Goal: Information Seeking & Learning: Check status

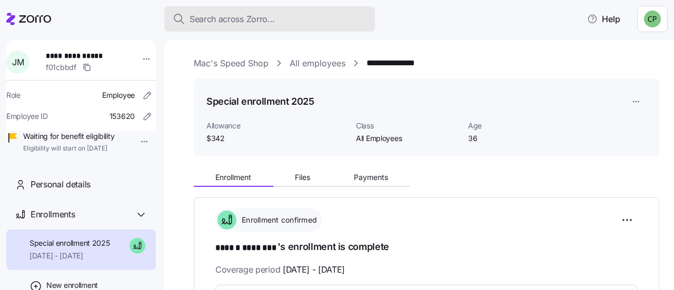
click at [260, 16] on span "Search across Zorro..." at bounding box center [231, 19] width 85 height 13
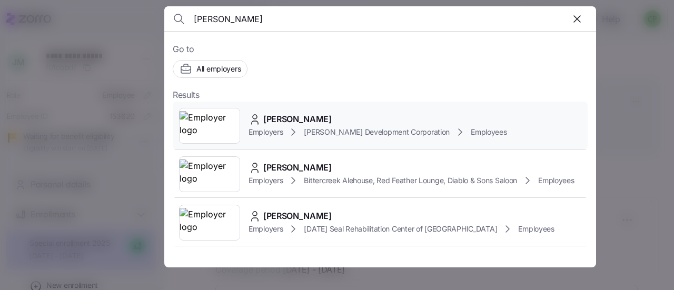
type input "[PERSON_NAME]"
click at [295, 121] on span "[PERSON_NAME]" at bounding box center [297, 119] width 68 height 13
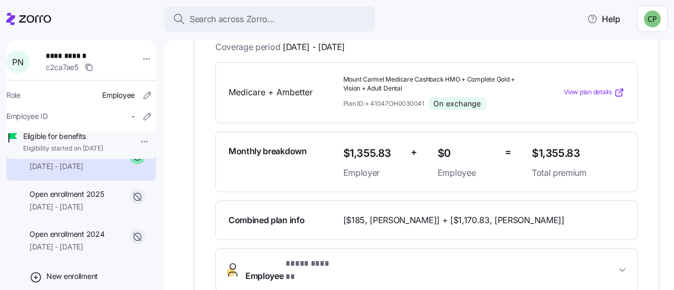
scroll to position [85, 0]
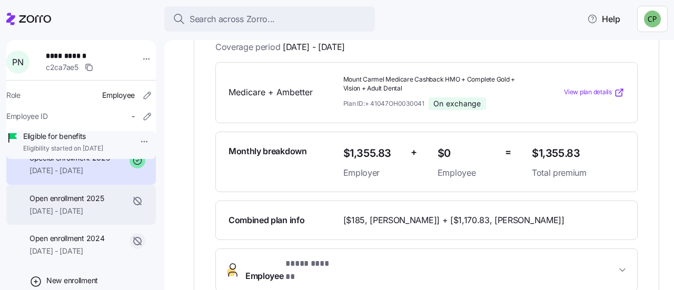
click at [83, 217] on div "Open enrollment 2025 [DATE] - [DATE]" at bounding box center [66, 205] width 74 height 24
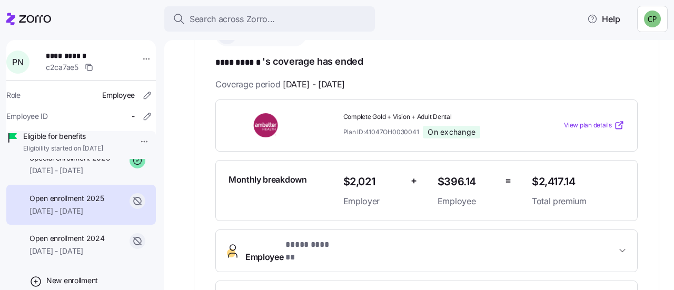
scroll to position [193, 0]
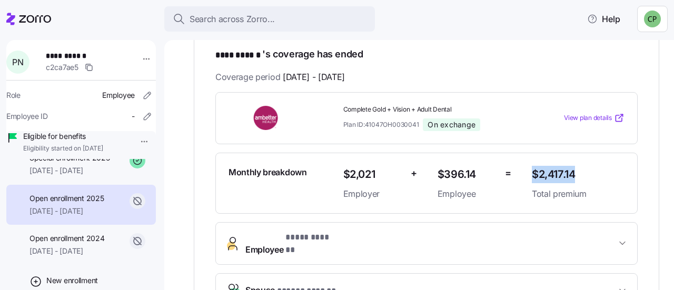
drag, startPoint x: 576, startPoint y: 172, endPoint x: 525, endPoint y: 175, distance: 50.6
click at [527, 175] on div "$2,417.14 Total premium" at bounding box center [577, 183] width 101 height 43
click at [471, 181] on div "$396.14 Employee" at bounding box center [466, 183] width 59 height 35
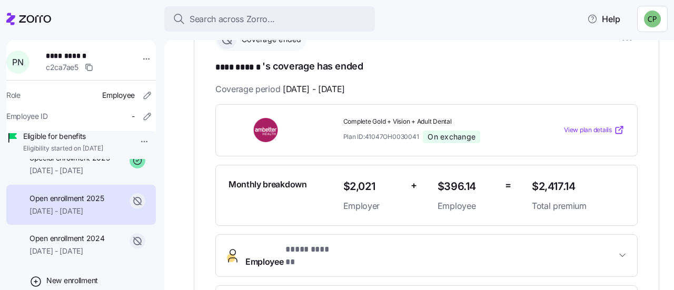
scroll to position [176, 0]
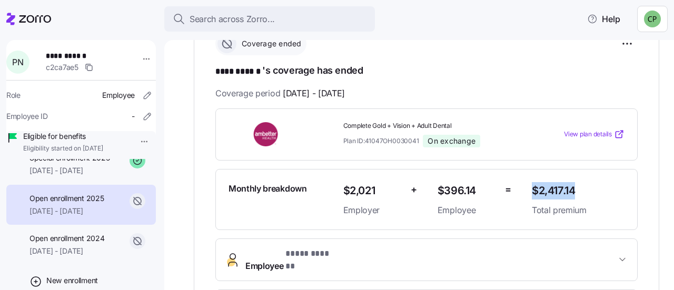
drag, startPoint x: 577, startPoint y: 189, endPoint x: 523, endPoint y: 192, distance: 54.3
click at [527, 192] on div "$2,417.14 Total premium" at bounding box center [577, 199] width 101 height 43
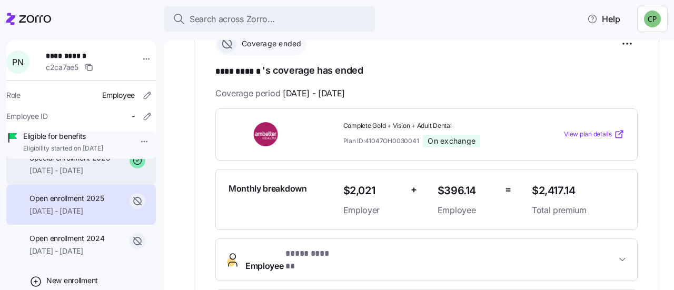
click at [80, 176] on span "[DATE] - [DATE]" at bounding box center [69, 170] width 81 height 11
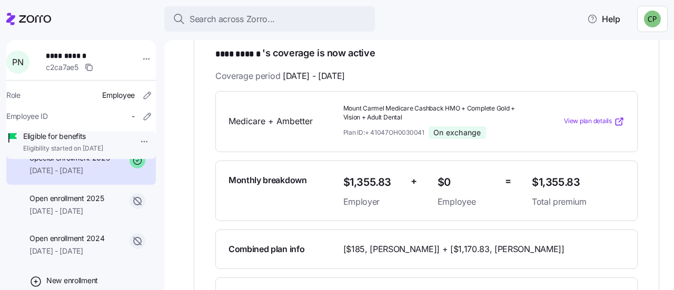
scroll to position [190, 0]
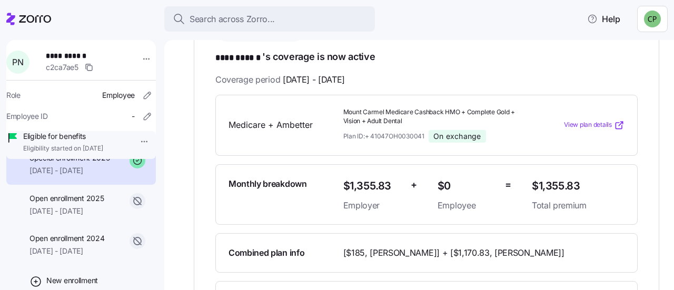
click at [573, 125] on span "View plan details" at bounding box center [588, 125] width 48 height 10
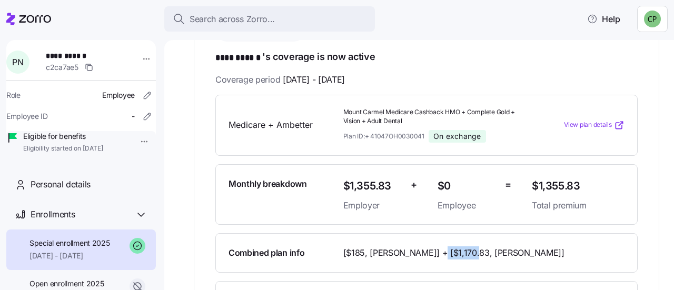
drag, startPoint x: 461, startPoint y: 251, endPoint x: 426, endPoint y: 253, distance: 34.8
click at [426, 253] on span "[$185, [PERSON_NAME]] + [$1,170.83, [PERSON_NAME]]" at bounding box center [453, 252] width 221 height 13
click at [203, 33] on div "Search across Zorro... Help" at bounding box center [336, 18] width 661 height 29
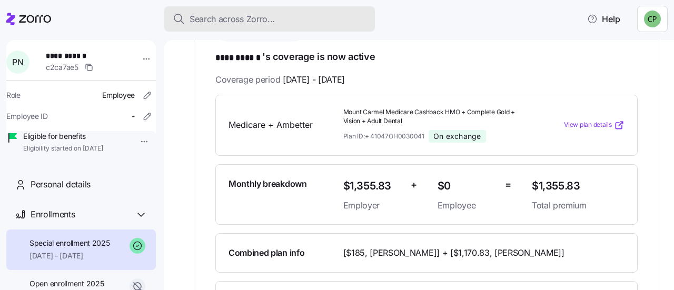
click at [214, 19] on span "Search across Zorro..." at bounding box center [231, 19] width 85 height 13
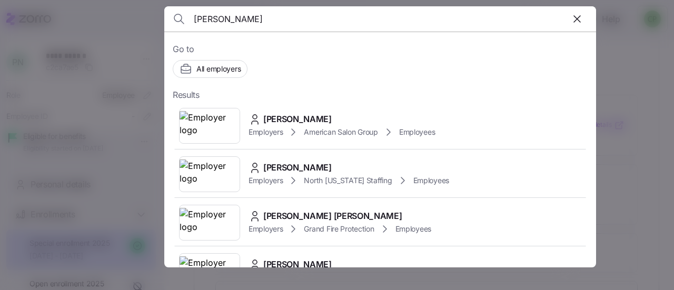
type input "[PERSON_NAME]"
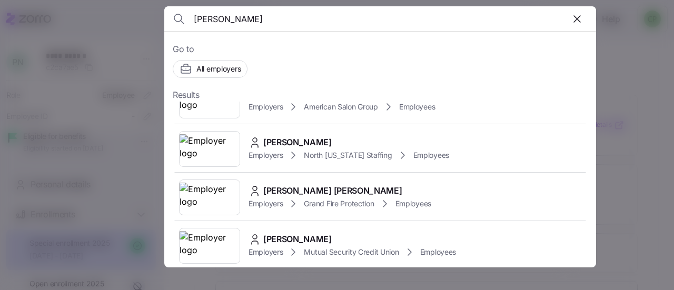
click at [604, 145] on div at bounding box center [337, 145] width 674 height 290
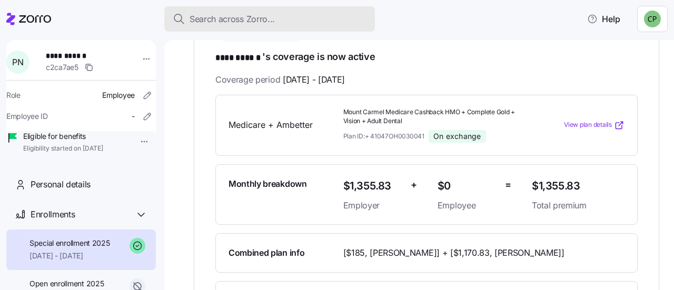
click at [243, 19] on span "Search across Zorro..." at bounding box center [231, 19] width 85 height 13
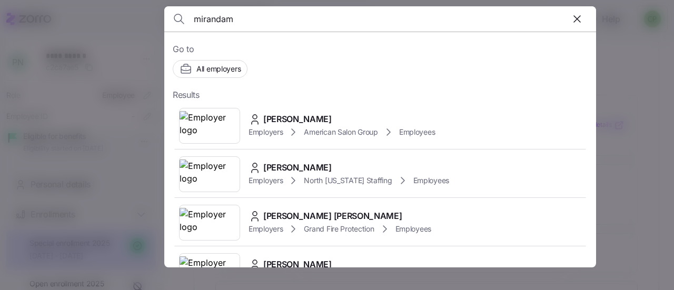
type input "[PERSON_NAME]"
click at [334, 190] on div "[PERSON_NAME] Employers [GEOGRAPHIC_DATA][US_STATE] Staffing Employees" at bounding box center [380, 174] width 415 height 48
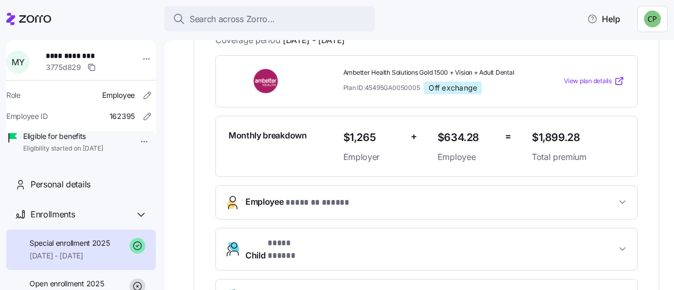
scroll to position [298, 0]
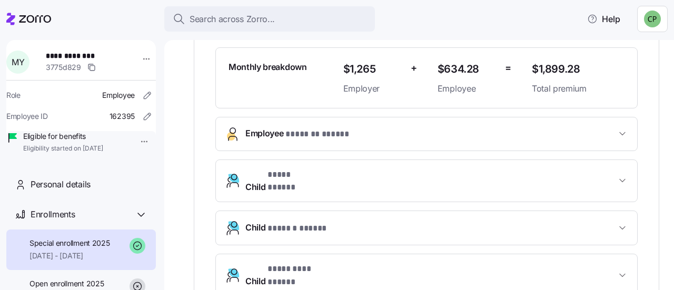
click at [394, 121] on button "Employee * ******* ***** *" at bounding box center [426, 133] width 421 height 33
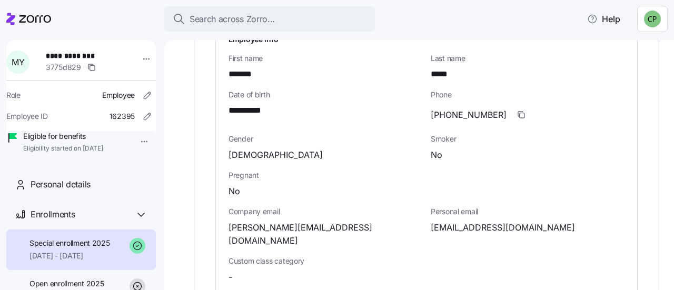
scroll to position [435, 0]
